Goal: Communication & Community: Ask a question

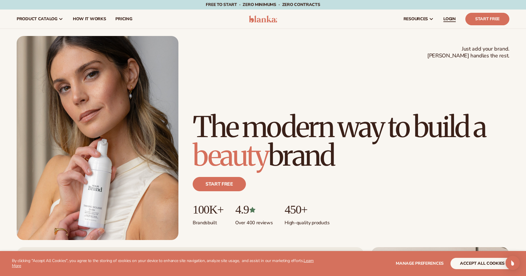
click at [452, 20] on span "LOGIN" at bounding box center [449, 19] width 12 height 5
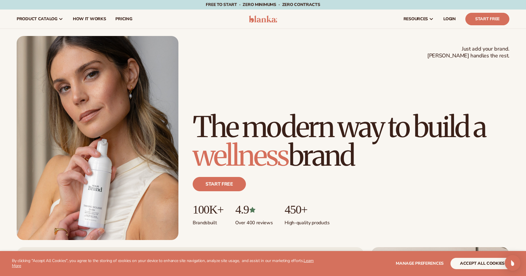
click at [507, 262] on div "Open Intercom Messenger" at bounding box center [513, 263] width 16 height 16
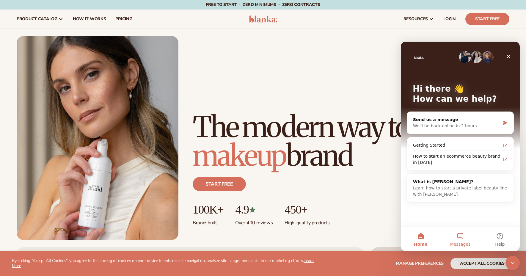
click at [467, 240] on button "Messages" at bounding box center [460, 239] width 40 height 24
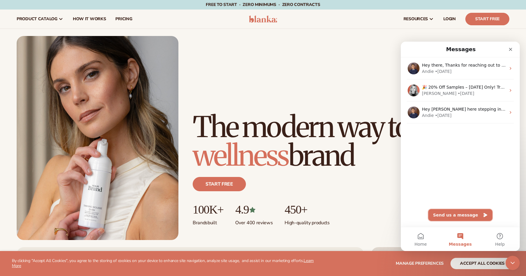
click at [478, 216] on button "Send us a message" at bounding box center [460, 215] width 64 height 12
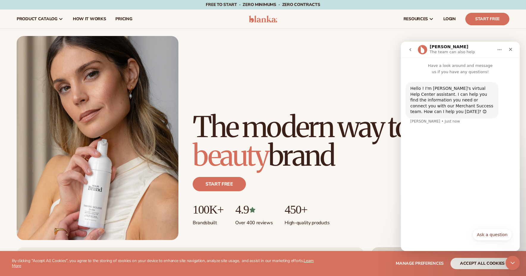
click at [418, 229] on div "Ask a question Ask a question" at bounding box center [459, 236] width 103 height 15
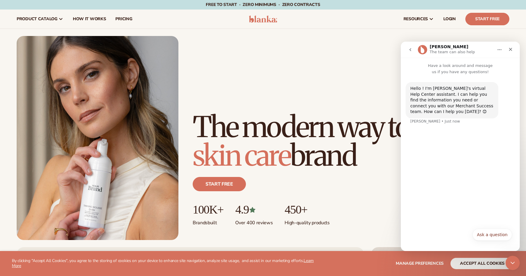
drag, startPoint x: 422, startPoint y: 130, endPoint x: 435, endPoint y: 147, distance: 21.0
click at [423, 130] on div "Hello ! I'm [PERSON_NAME]'s virtual Help Center assistant. I can help you find …" at bounding box center [459, 106] width 109 height 49
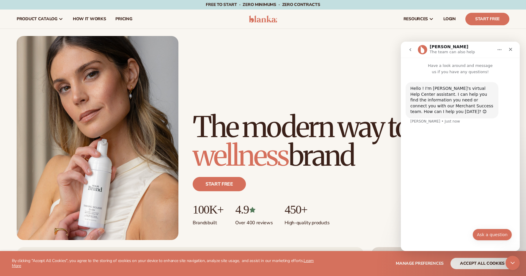
click at [492, 235] on button "Ask a question" at bounding box center [492, 235] width 40 height 12
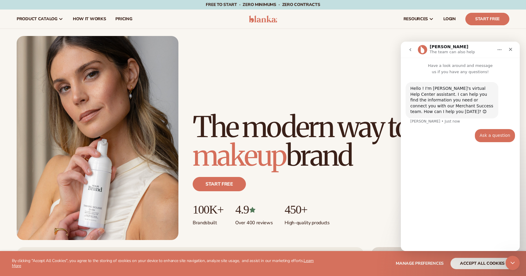
click at [439, 253] on section "WE USE COOKIES By clicking "Accept All Cookies", you agree to the storing of co…" at bounding box center [263, 263] width 526 height 25
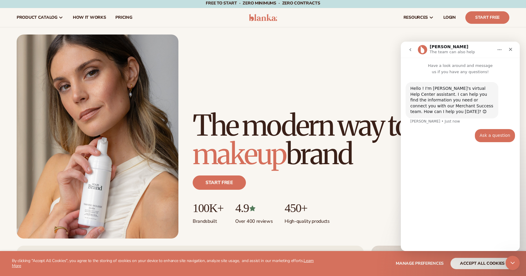
click at [443, 207] on div "Hello ! I'm [PERSON_NAME]'s virtual Help Center assistant. I can help you find …" at bounding box center [460, 160] width 119 height 171
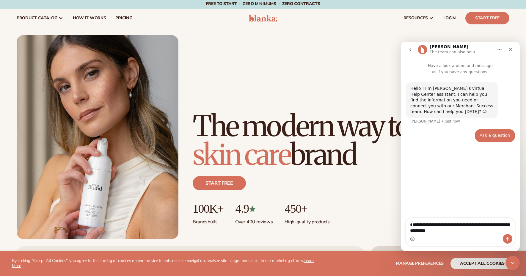
type textarea "**********"
click at [505, 240] on icon "Send a message…" at bounding box center [507, 238] width 5 height 5
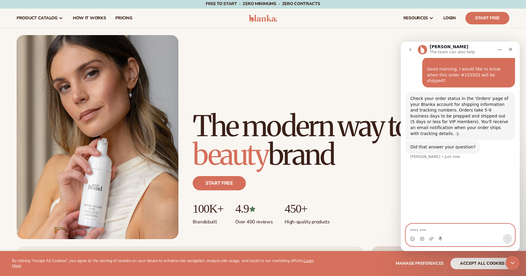
scroll to position [80, 0]
click at [458, 232] on textarea "Message…" at bounding box center [460, 229] width 109 height 10
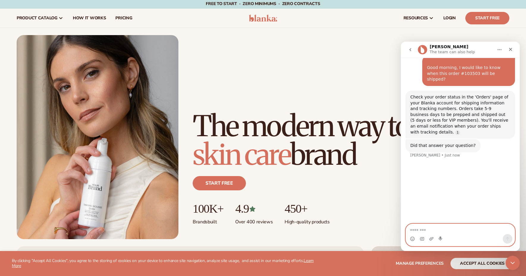
paste textarea "**********"
type textarea "**********"
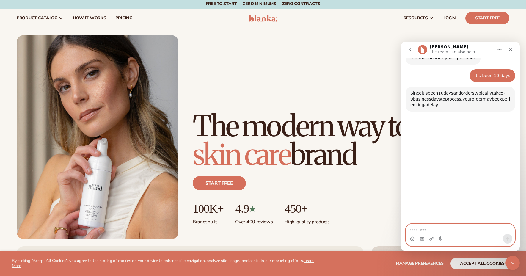
scroll to position [170, 0]
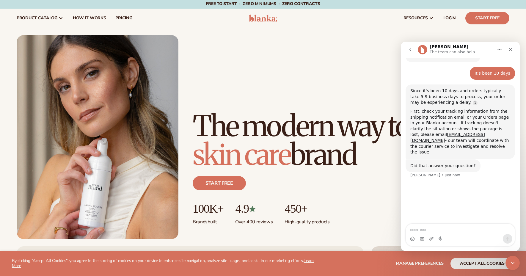
click at [349, 58] on div "Just add your brand. Blanka handles the rest. beauty,[MEDICAL_DATA],wellness,ma…" at bounding box center [263, 137] width 492 height 204
